Goal: Navigation & Orientation: Find specific page/section

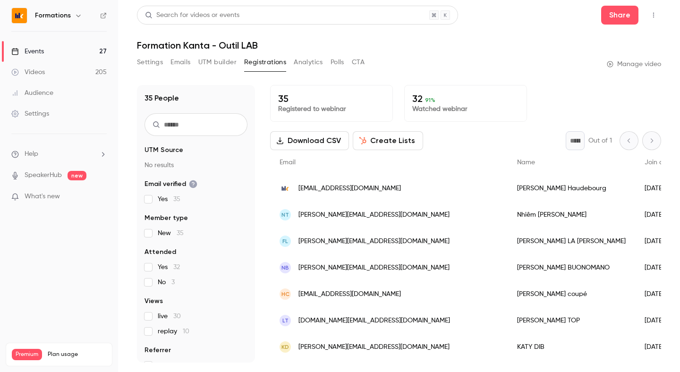
click at [75, 53] on link "Events 27" at bounding box center [59, 51] width 118 height 21
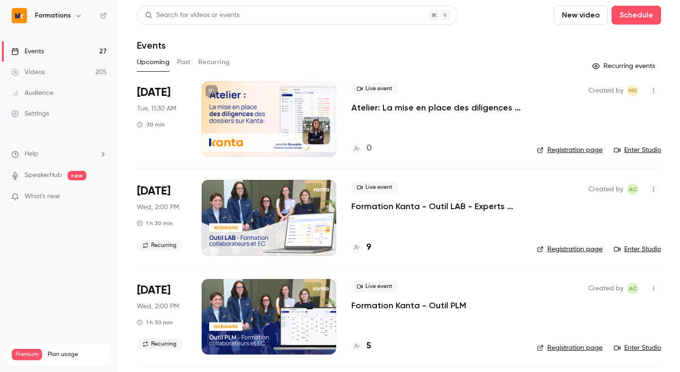
click at [586, 251] on link "Registration page" at bounding box center [570, 249] width 66 height 9
click at [48, 51] on link "Events 27" at bounding box center [59, 51] width 118 height 21
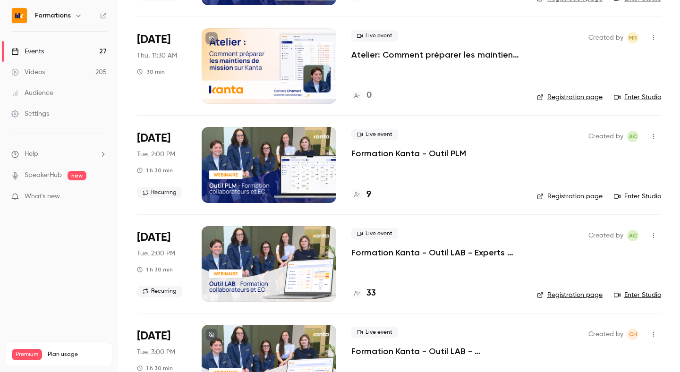
scroll to position [350, 0]
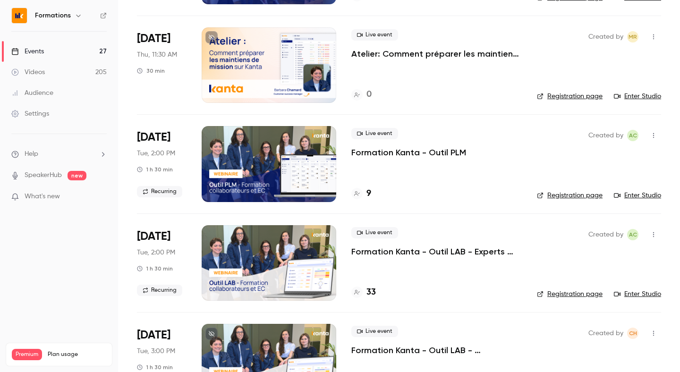
click at [584, 292] on link "Registration page" at bounding box center [570, 294] width 66 height 9
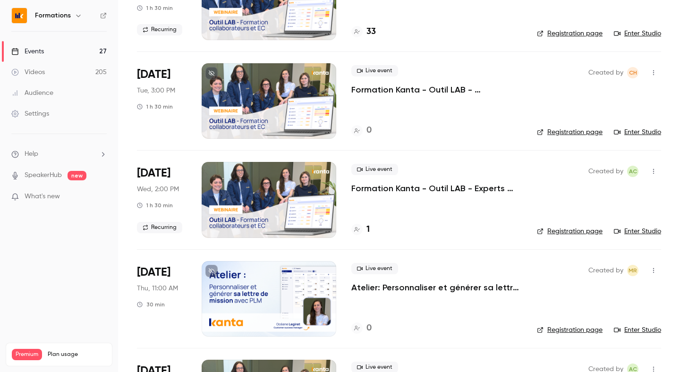
scroll to position [614, 0]
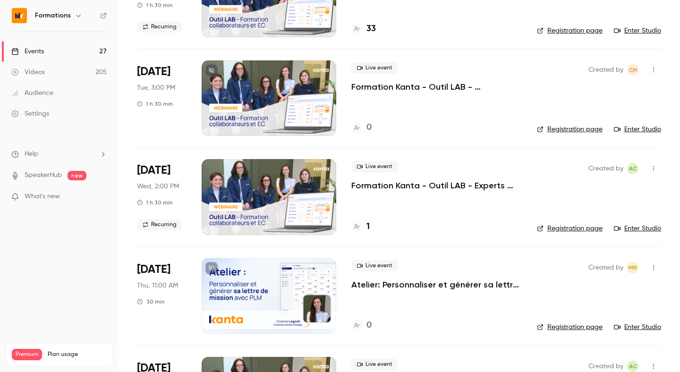
click at [575, 228] on link "Registration page" at bounding box center [570, 228] width 66 height 9
